Goal: Transaction & Acquisition: Download file/media

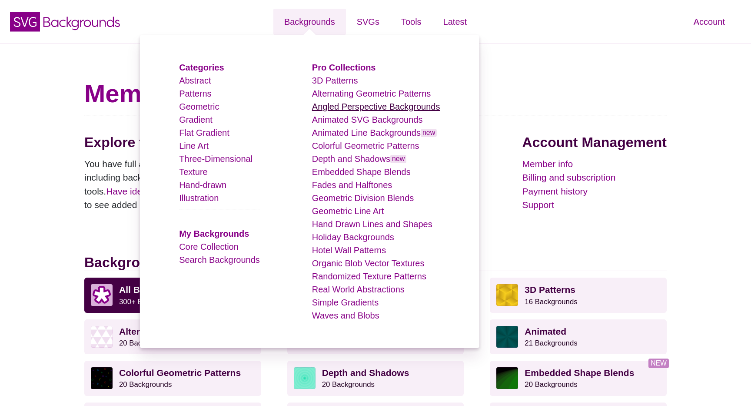
click at [337, 102] on link "Angled Perspective Backgrounds" at bounding box center [376, 107] width 128 height 10
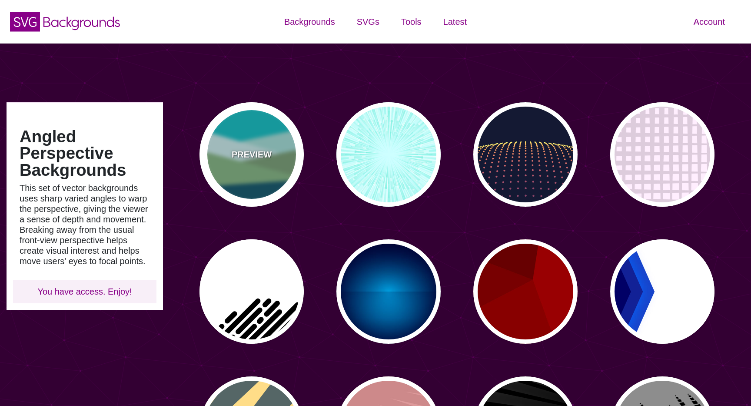
click at [262, 154] on p "PREVIEW" at bounding box center [252, 154] width 40 height 13
type input "#00BFC5"
type input "#A0E2DB"
type input "#CBF2F3"
type input "#719D71"
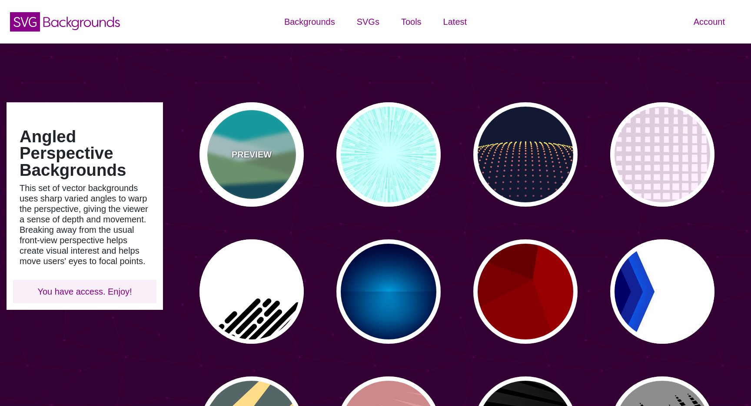
type input "#7EB67E"
type input "#004D66"
type input "0"
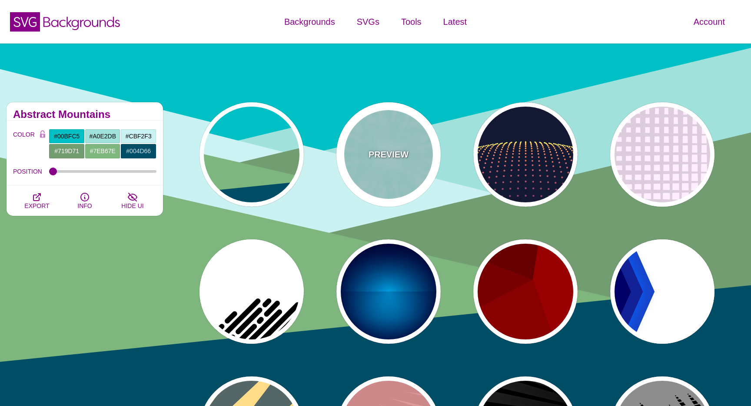
click at [382, 160] on p "PREVIEW" at bounding box center [389, 154] width 40 height 13
type input "#CCFFFF"
type input "#77EEDD"
type input "#FFFFFF"
type input "0"
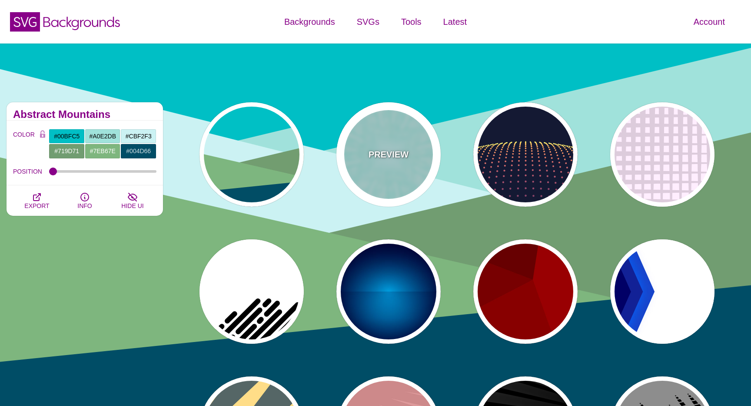
type input "0"
type input "0.5"
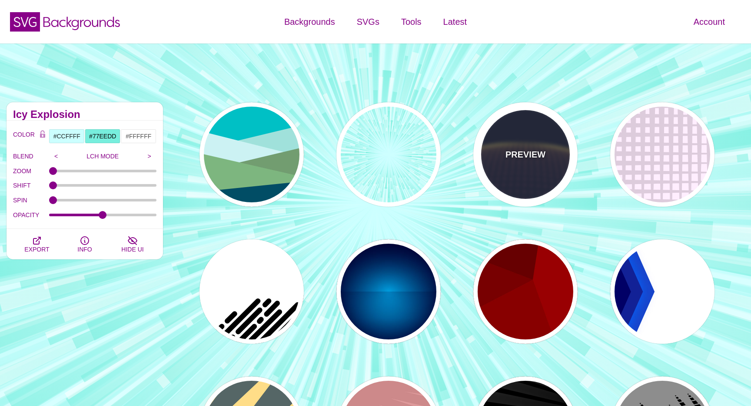
click at [508, 159] on p "PREVIEW" at bounding box center [526, 154] width 40 height 13
type input "#141933"
type input "#FFFF77"
type input "5"
type input "0"
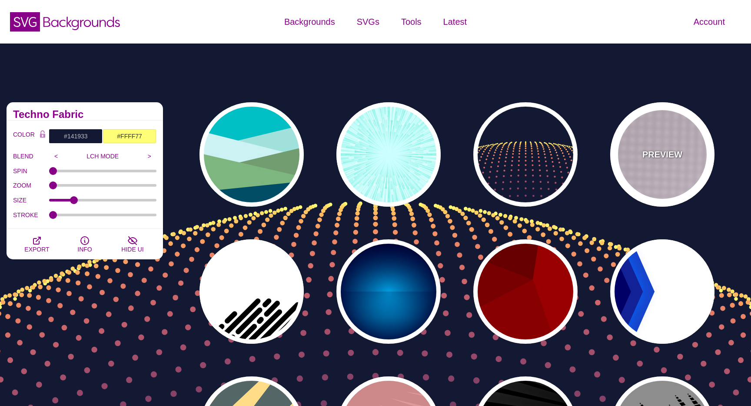
click at [623, 150] on div "PREVIEW" at bounding box center [662, 154] width 104 height 104
type input "#FFEEFF"
type input "#DDCCDD"
type input "0"
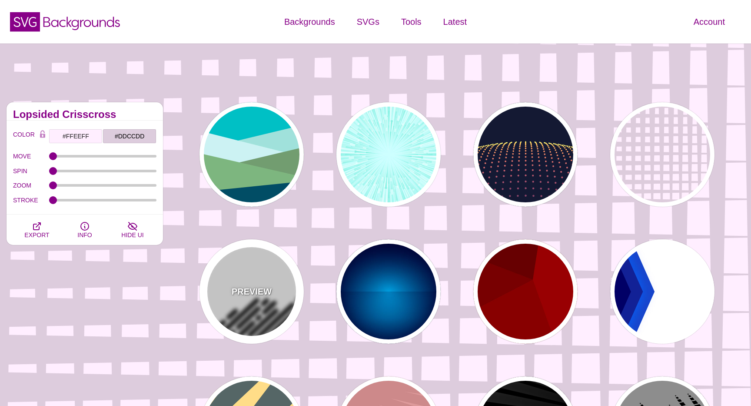
click at [276, 257] on div "PREVIEW" at bounding box center [252, 291] width 104 height 104
type input "#FFFFFF"
type input "#000000"
type input "500"
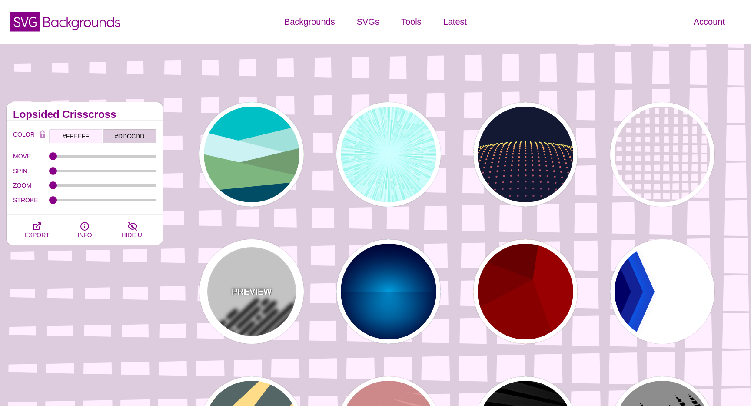
type input "25"
type input "1"
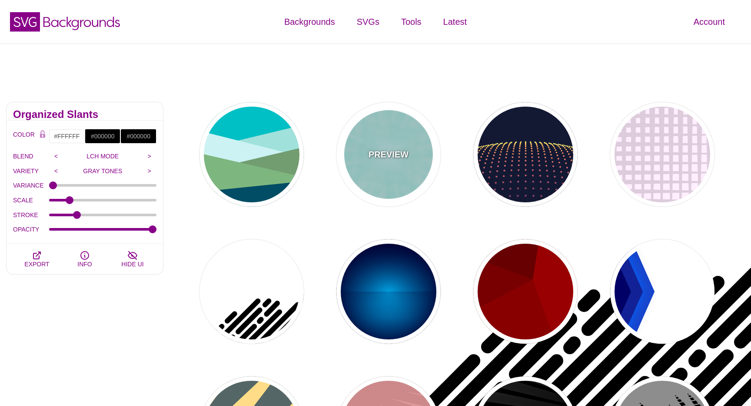
click at [389, 149] on p "PREVIEW" at bounding box center [389, 154] width 40 height 13
type input "#CCFFFF"
type input "#77EEDD"
type input "#FFFFFF"
type input "0"
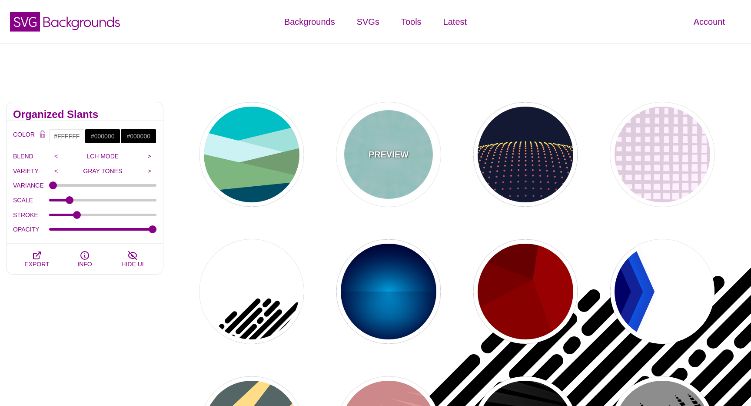
type input "0"
type input "0.5"
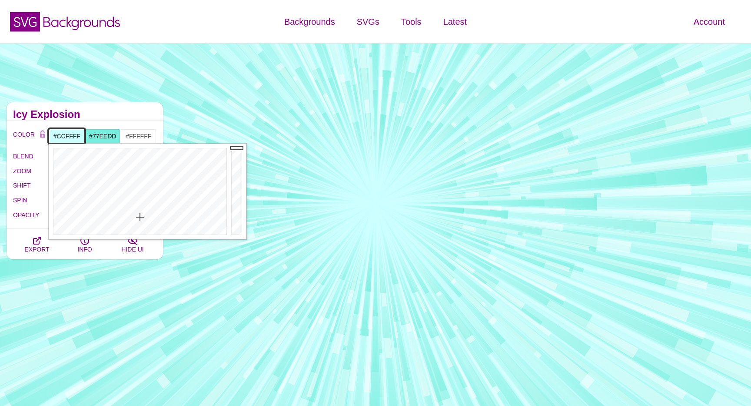
click at [68, 138] on input "#CCFFFF" at bounding box center [67, 136] width 36 height 15
click at [106, 153] on div at bounding box center [139, 191] width 180 height 96
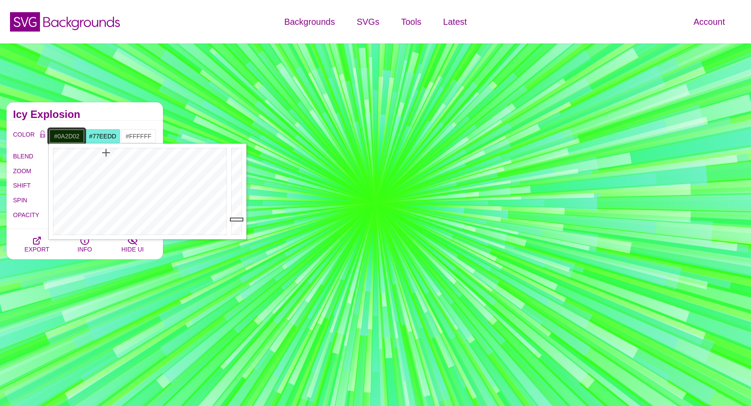
drag, startPoint x: 240, startPoint y: 209, endPoint x: 240, endPoint y: 219, distance: 10.4
click at [240, 219] on div at bounding box center [237, 191] width 17 height 96
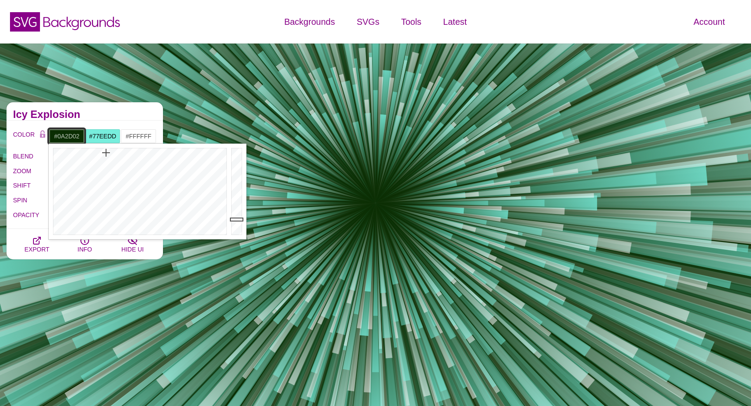
type input "#020800"
click at [242, 232] on div at bounding box center [237, 191] width 17 height 96
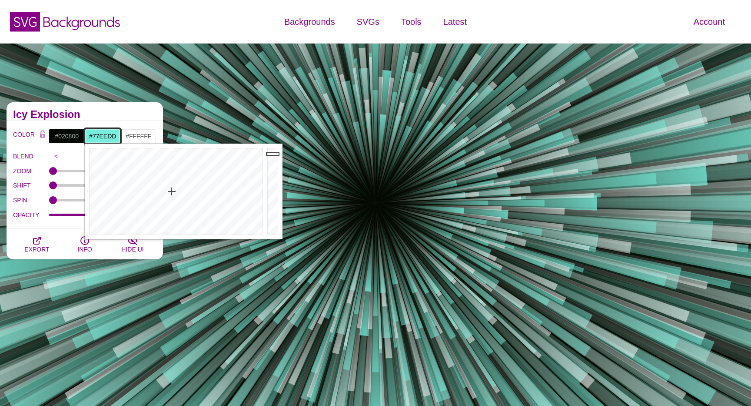
click at [101, 136] on input "#77EEDD" at bounding box center [103, 136] width 36 height 15
click at [126, 164] on div at bounding box center [175, 191] width 180 height 96
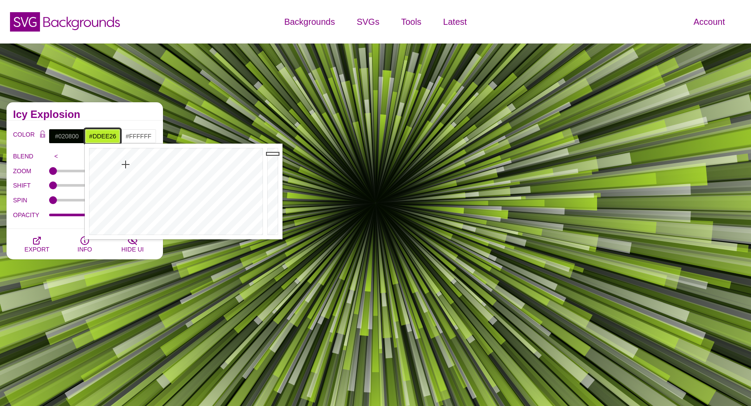
click at [120, 162] on div at bounding box center [175, 191] width 180 height 96
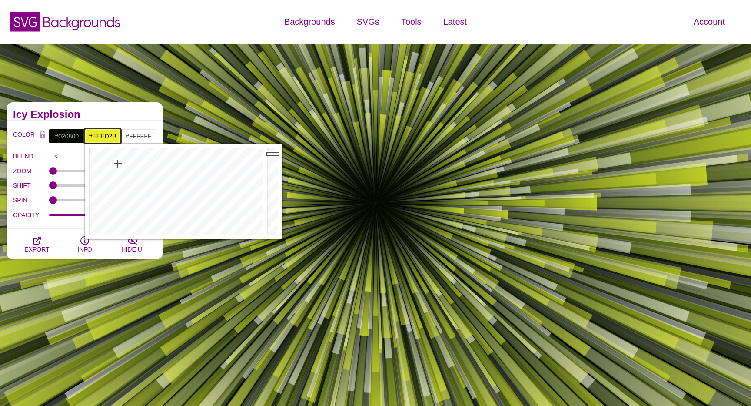
click at [118, 163] on div at bounding box center [175, 191] width 180 height 96
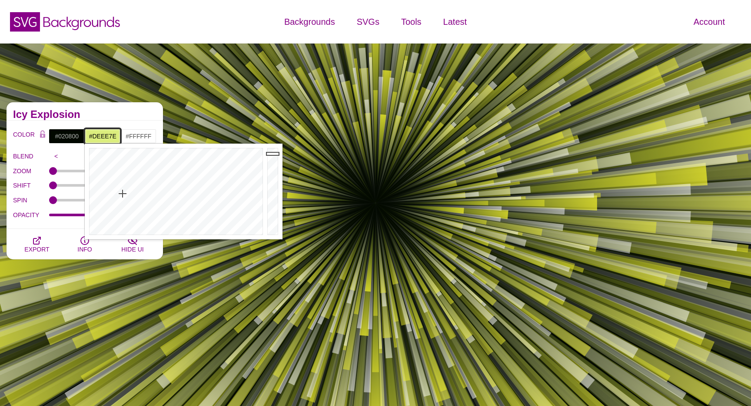
drag, startPoint x: 118, startPoint y: 163, endPoint x: 121, endPoint y: 193, distance: 29.8
click at [122, 193] on div at bounding box center [175, 191] width 180 height 96
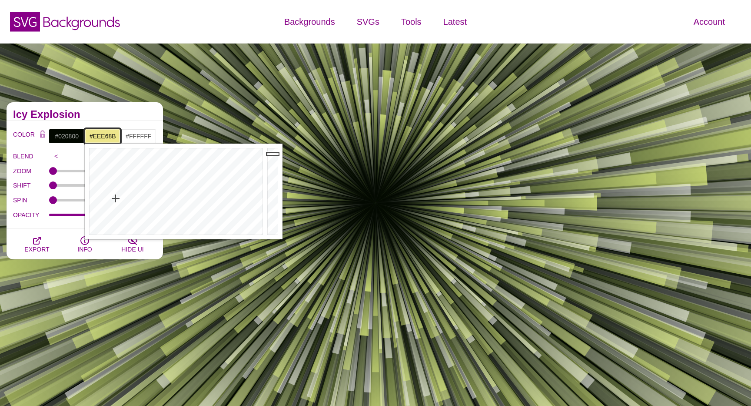
click at [116, 198] on div at bounding box center [175, 191] width 180 height 96
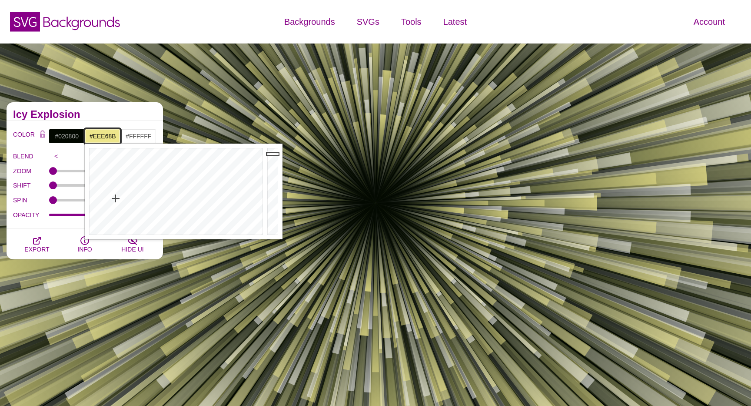
type input "#EEE23F"
click at [116, 171] on div at bounding box center [175, 191] width 180 height 96
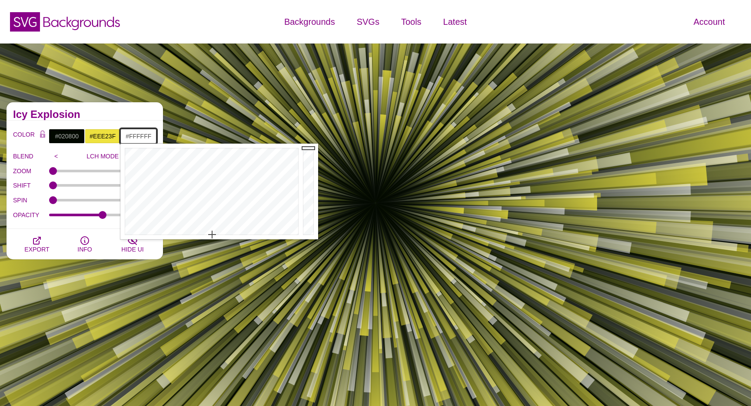
click at [150, 134] on input "#FFFFFF" at bounding box center [138, 136] width 36 height 15
click at [158, 176] on div at bounding box center [210, 191] width 180 height 96
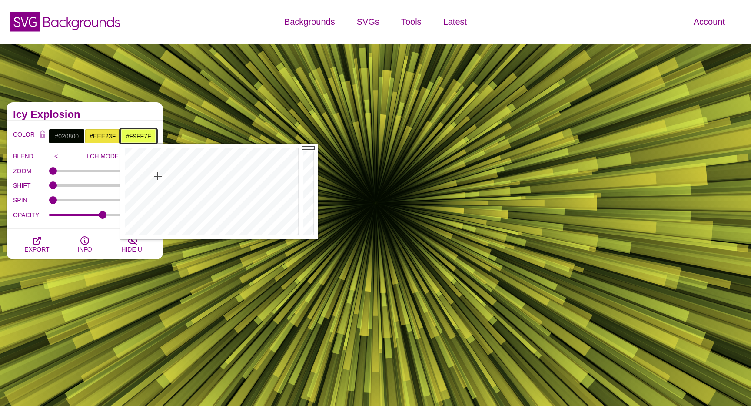
click at [155, 191] on div at bounding box center [210, 191] width 180 height 96
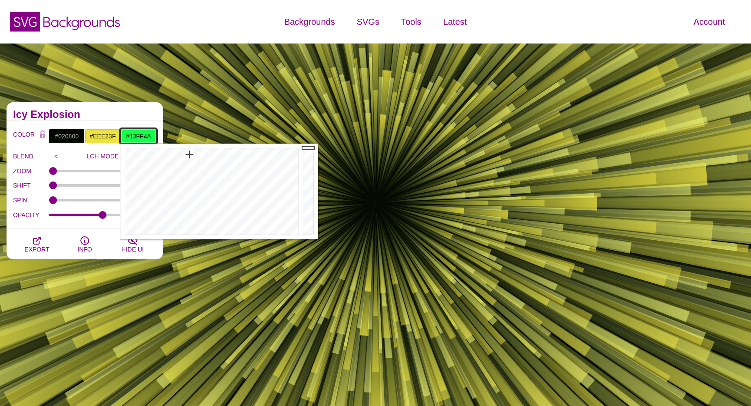
click at [190, 154] on div at bounding box center [210, 191] width 180 height 96
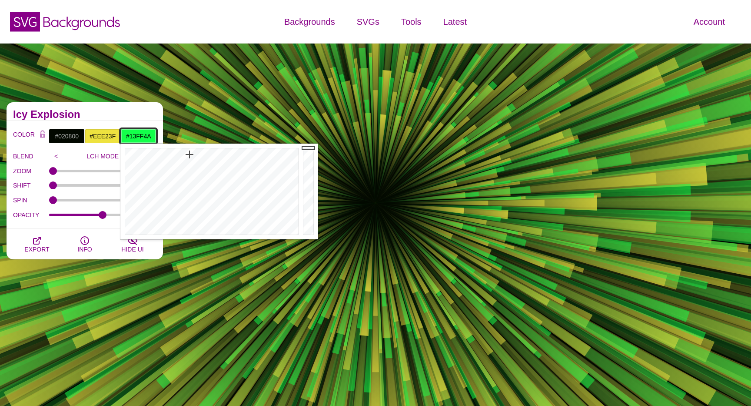
type input "#24FF11"
click at [180, 153] on div at bounding box center [210, 191] width 180 height 96
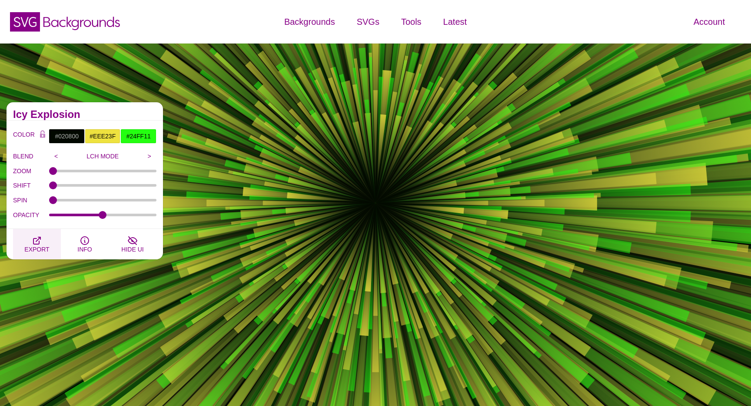
click at [33, 244] on icon "button" at bounding box center [37, 240] width 10 height 10
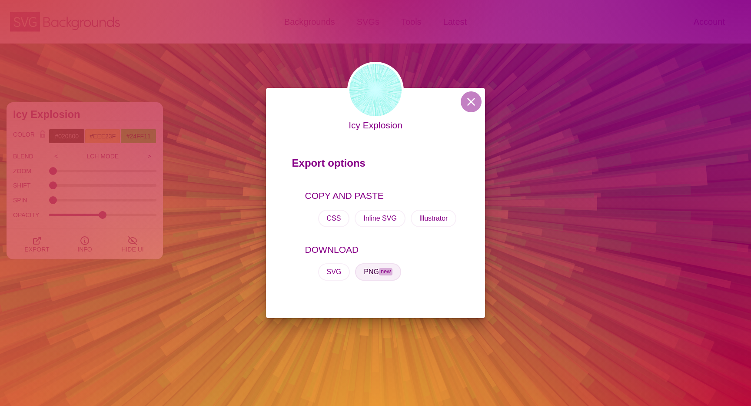
click at [383, 275] on button "PNG new" at bounding box center [378, 271] width 46 height 17
click at [469, 103] on button at bounding box center [471, 101] width 21 height 21
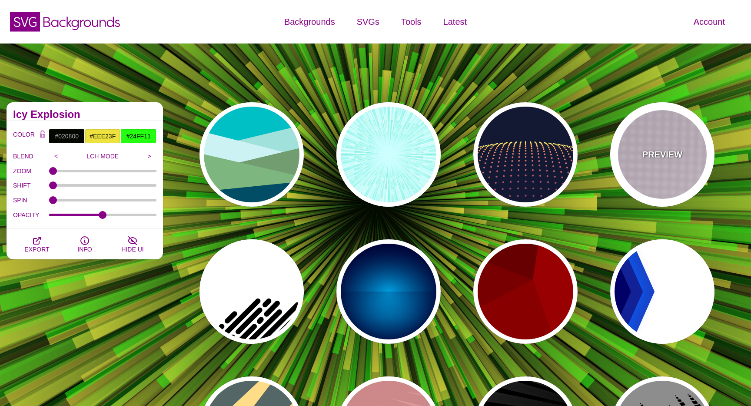
click at [662, 160] on p "PREVIEW" at bounding box center [663, 154] width 40 height 13
type input "#FFEEFF"
type input "#DDCCDD"
type input "0"
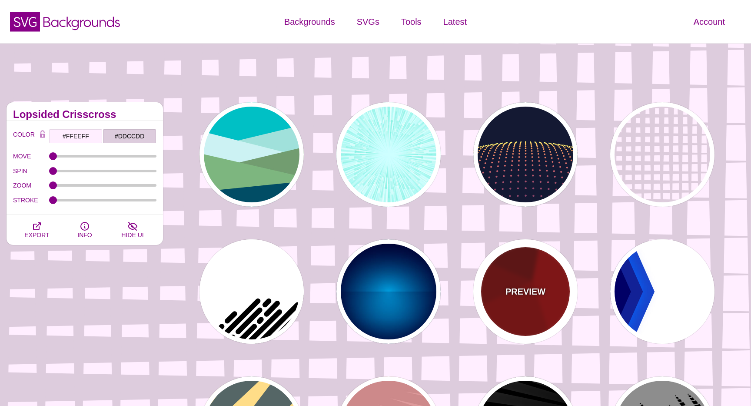
click at [509, 303] on div "PREVIEW" at bounding box center [525, 291] width 104 height 104
type input "#990000"
type input "#660000"
type input "#770000"
type input "#880000"
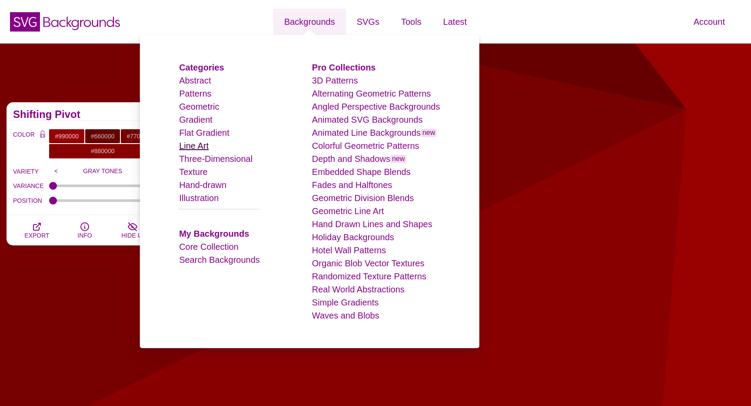
click at [200, 142] on link "Line Art" at bounding box center [194, 146] width 30 height 10
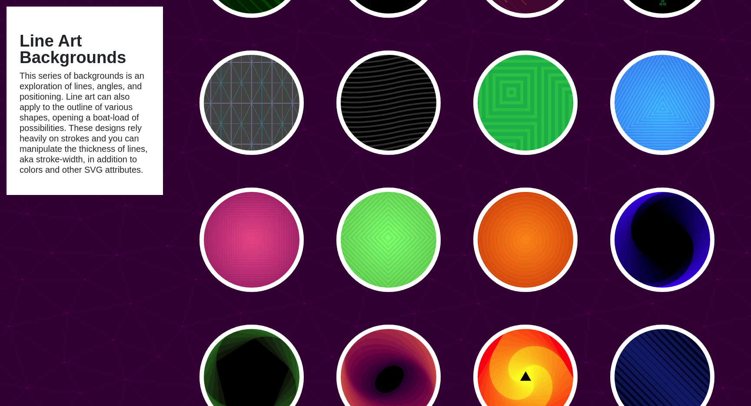
scroll to position [329, 0]
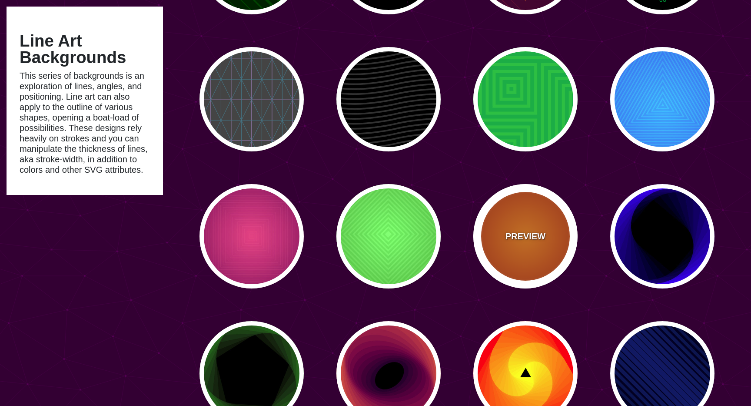
click at [526, 221] on div "PREVIEW" at bounding box center [525, 236] width 104 height 104
type input "#FF0000"
type input "#990000"
type input "#FFFF00"
type input "#FF4400"
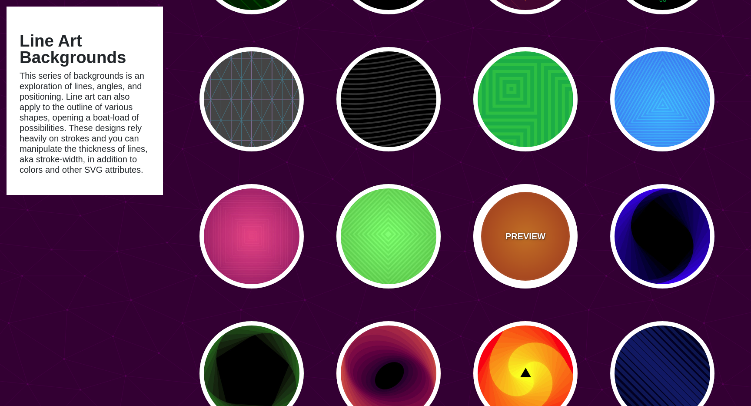
type input "2"
type input "60"
type input "70"
type input "0.5"
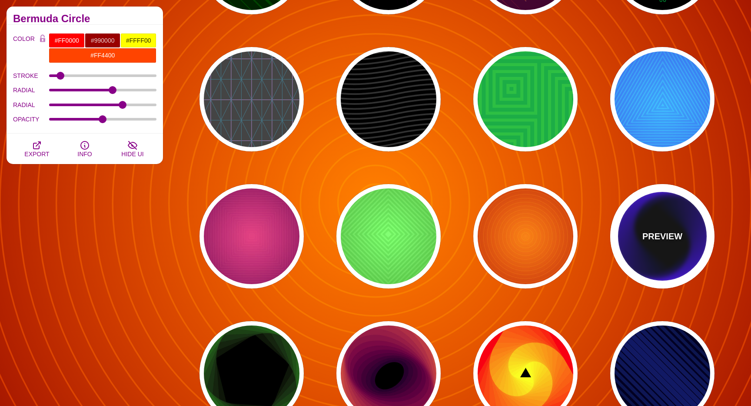
click at [671, 242] on p "PREVIEW" at bounding box center [663, 236] width 40 height 13
type input "#000000"
type input "#0000FF"
type input "0"
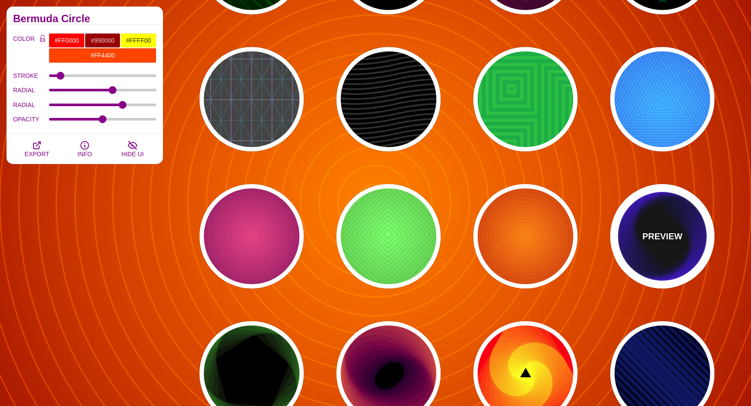
type input "0"
type input "100"
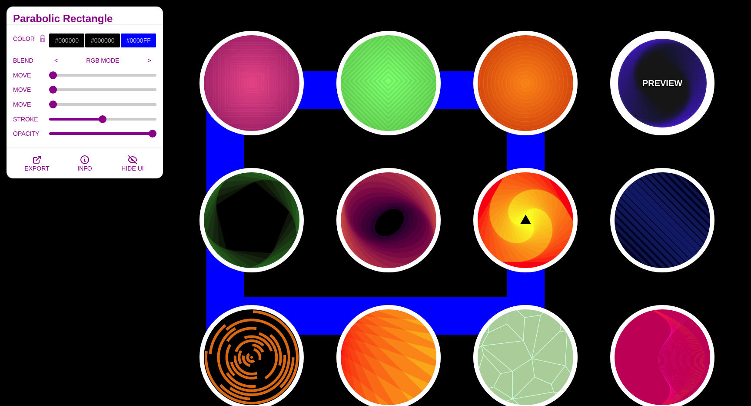
scroll to position [657, 0]
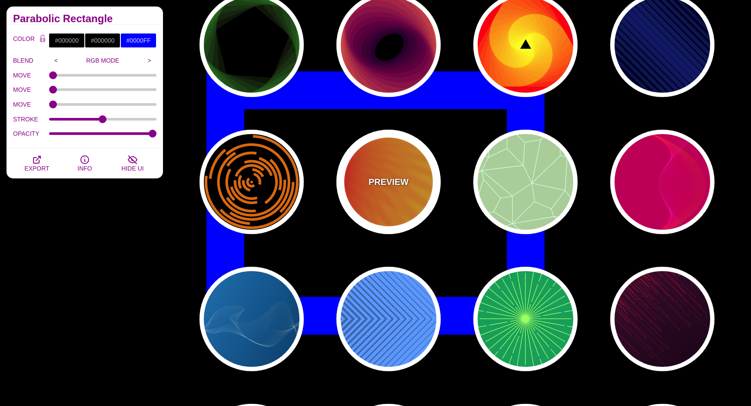
click at [378, 170] on div "PREVIEW" at bounding box center [388, 182] width 104 height 104
type input "#FFFF00"
type input "#FF0000"
type input "100"
type input "0.2"
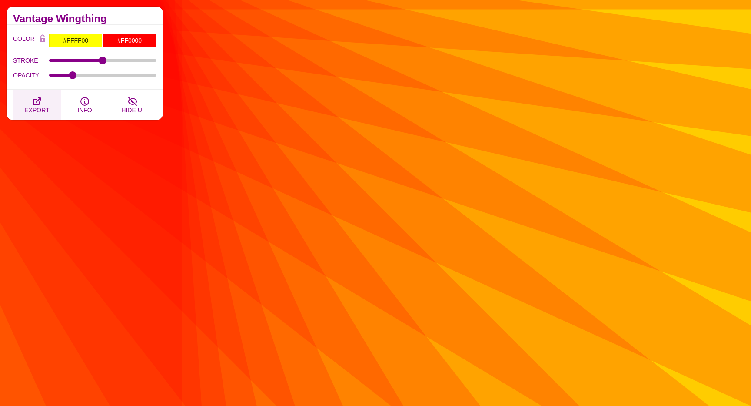
click at [43, 103] on button "EXPORT" at bounding box center [37, 105] width 48 height 30
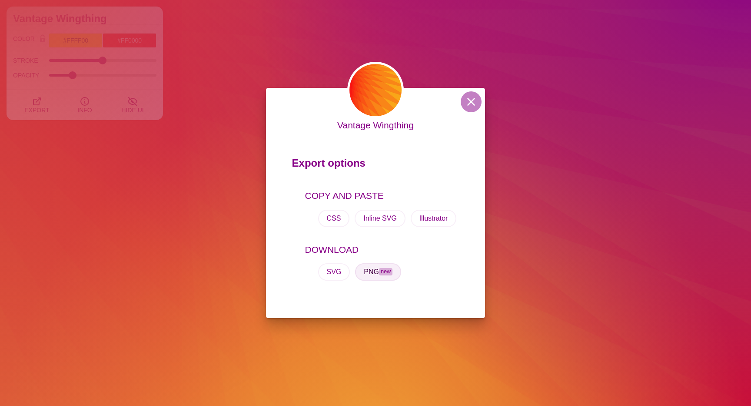
click at [363, 268] on button "PNG new" at bounding box center [378, 271] width 46 height 17
